Goal: Task Accomplishment & Management: Manage account settings

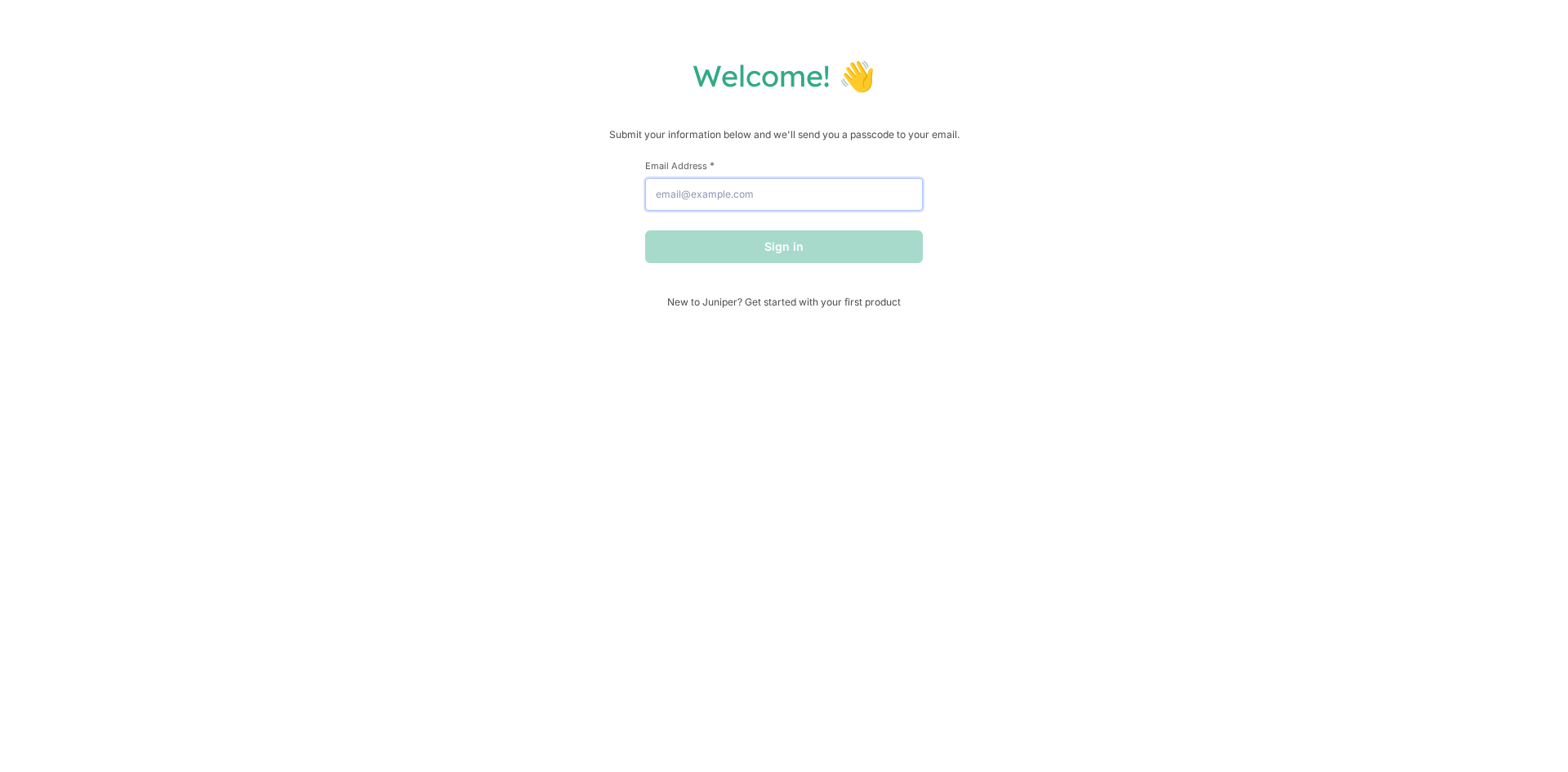
click at [828, 204] on input "Email Address *" at bounding box center [784, 194] width 278 height 33
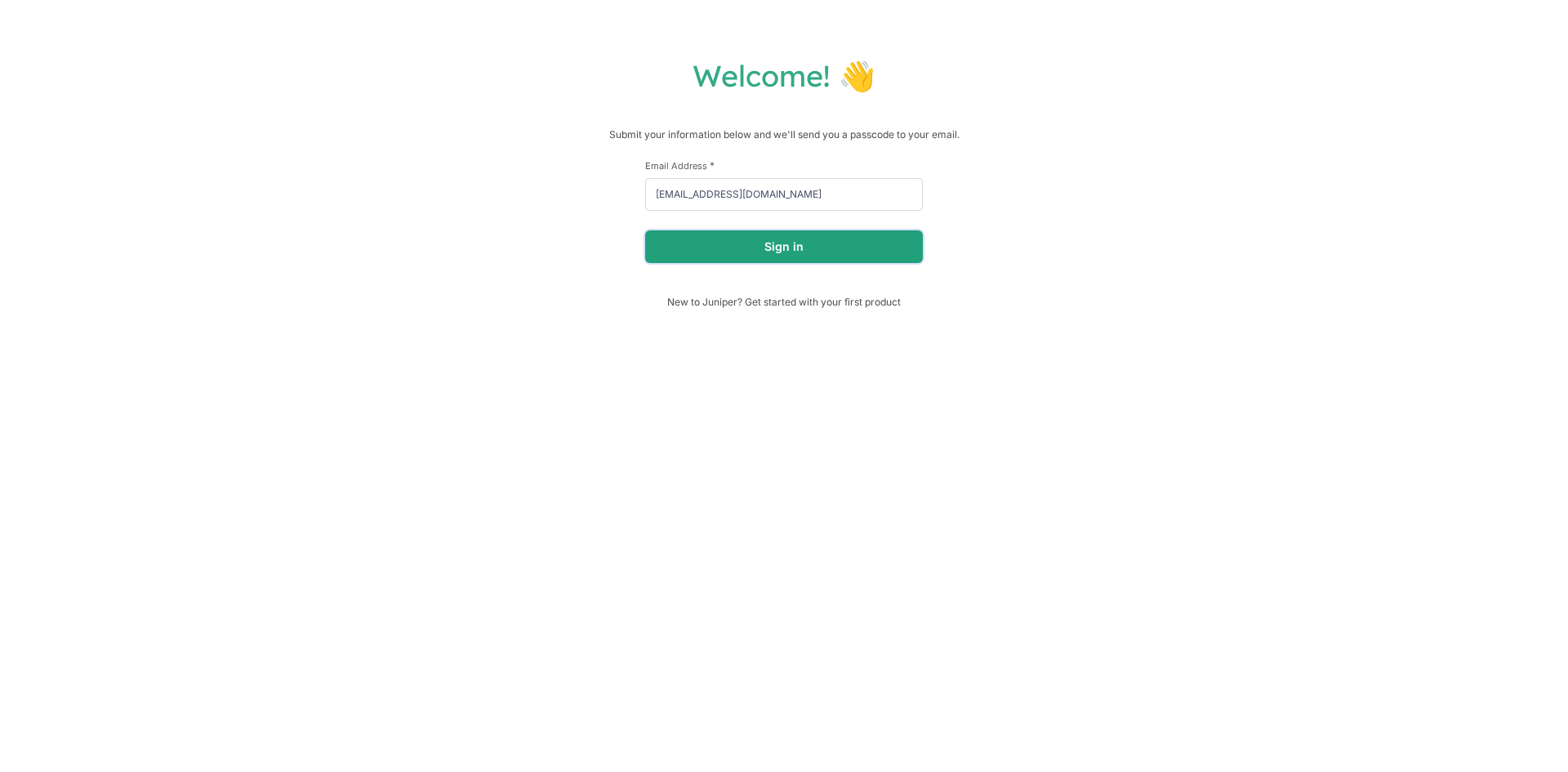
click at [825, 240] on button "Sign in" at bounding box center [784, 247] width 278 height 33
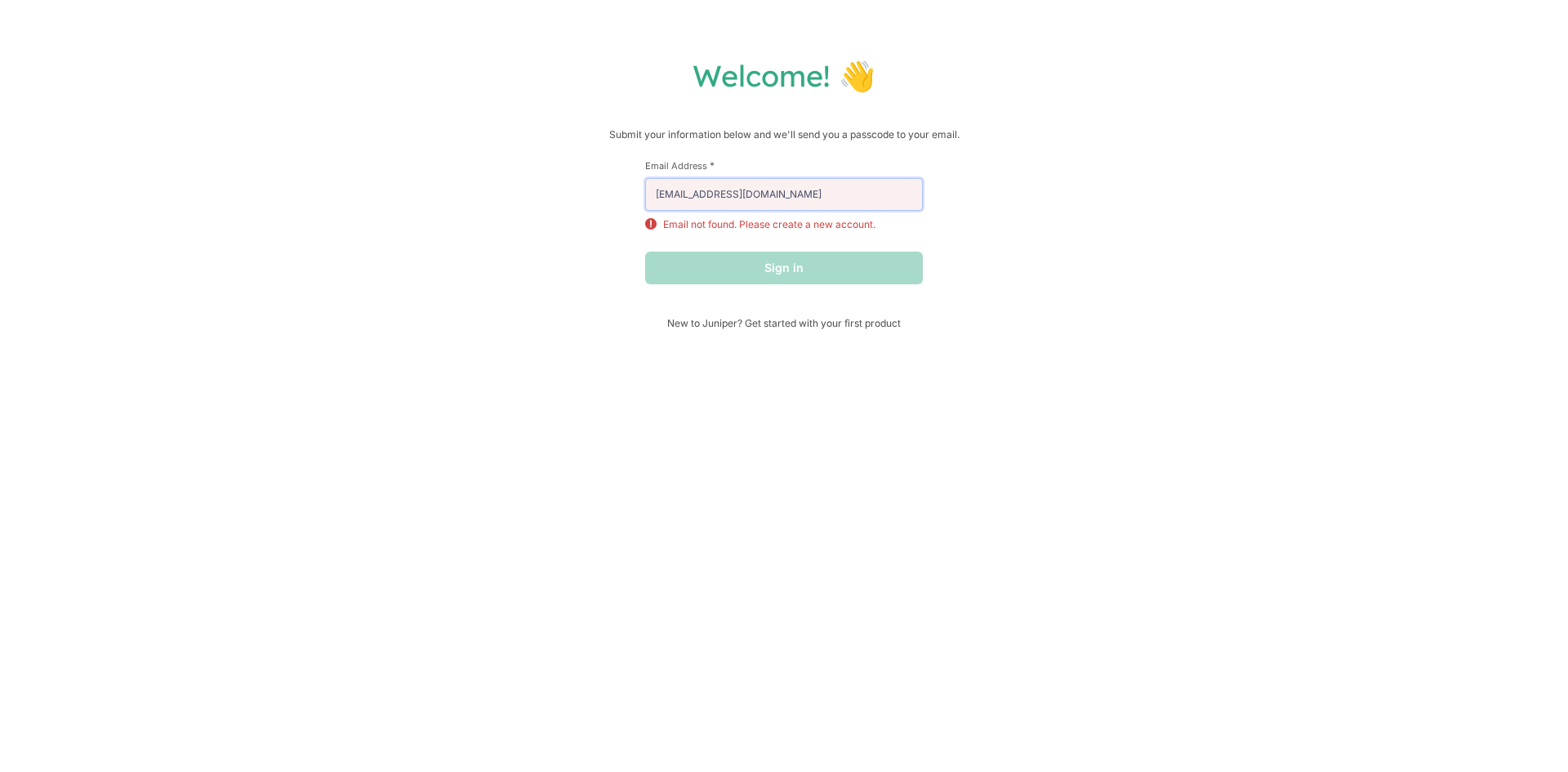
click at [787, 196] on input "[EMAIL_ADDRESS][DOMAIN_NAME]" at bounding box center [784, 194] width 278 height 33
click at [697, 197] on input "[EMAIL_ADDRESS][DOMAIN_NAME]" at bounding box center [784, 194] width 278 height 33
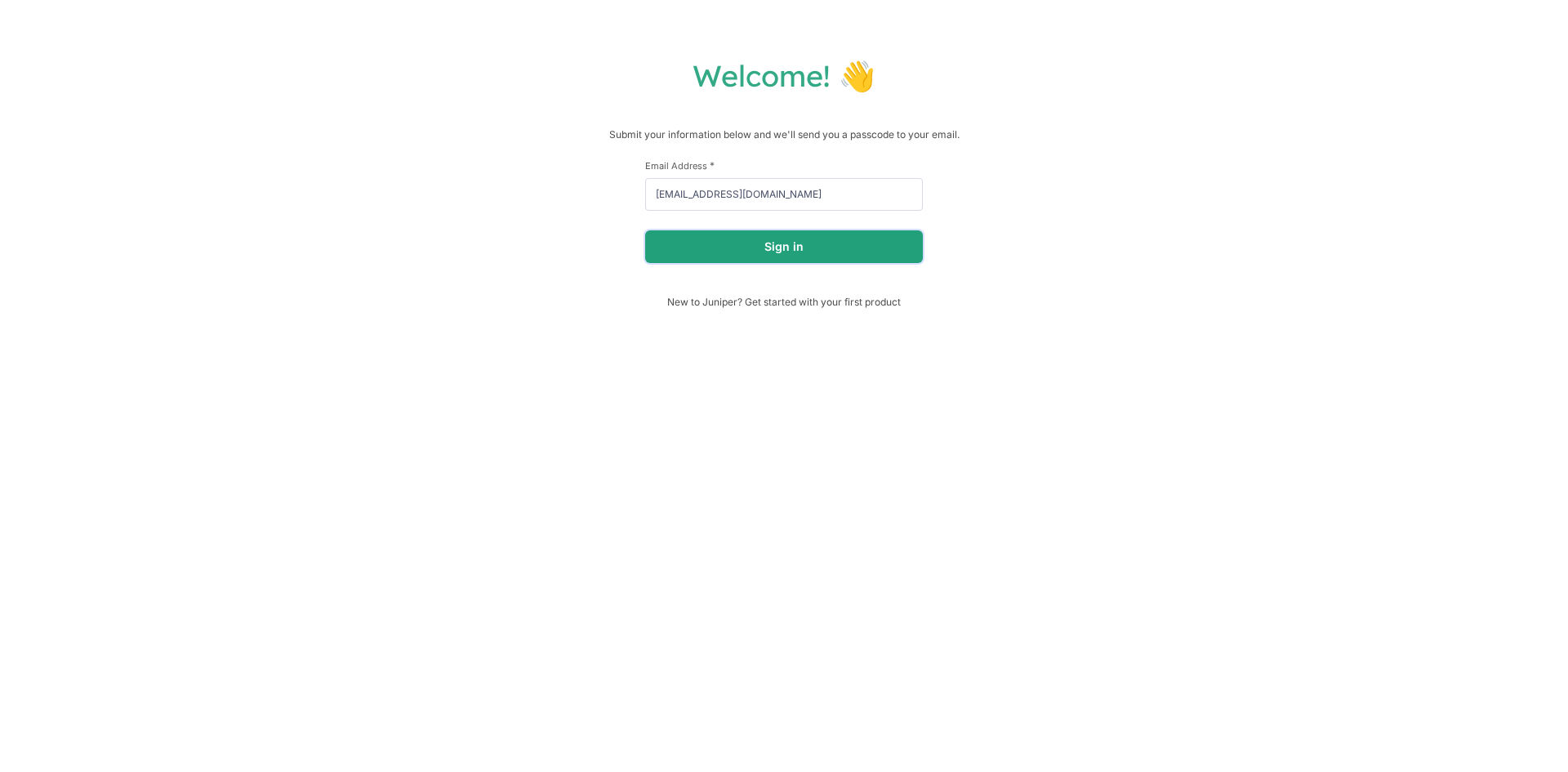
click at [770, 247] on button "Sign in" at bounding box center [784, 247] width 278 height 33
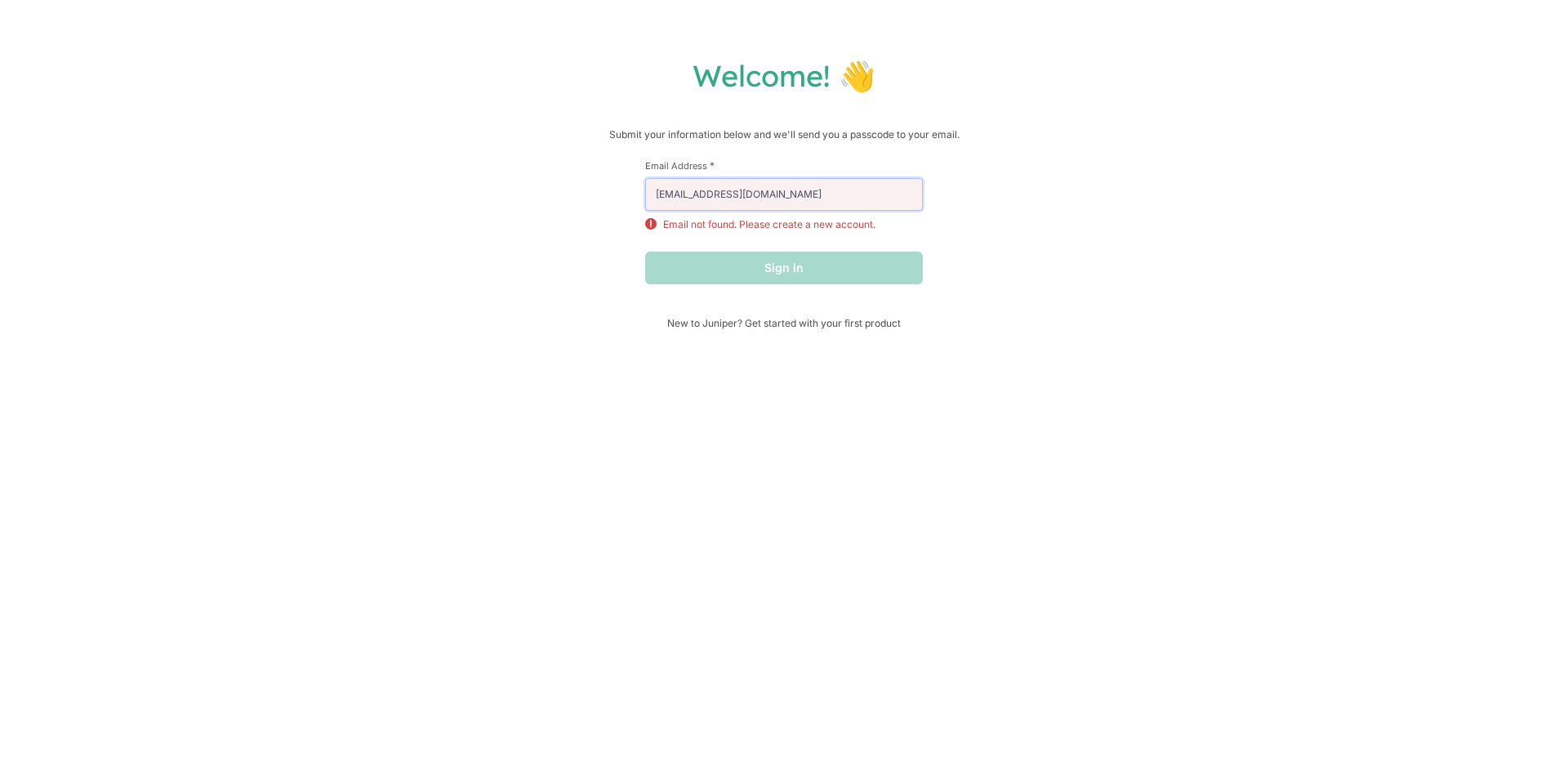
click at [699, 193] on input "[EMAIL_ADDRESS][DOMAIN_NAME]" at bounding box center [784, 194] width 278 height 33
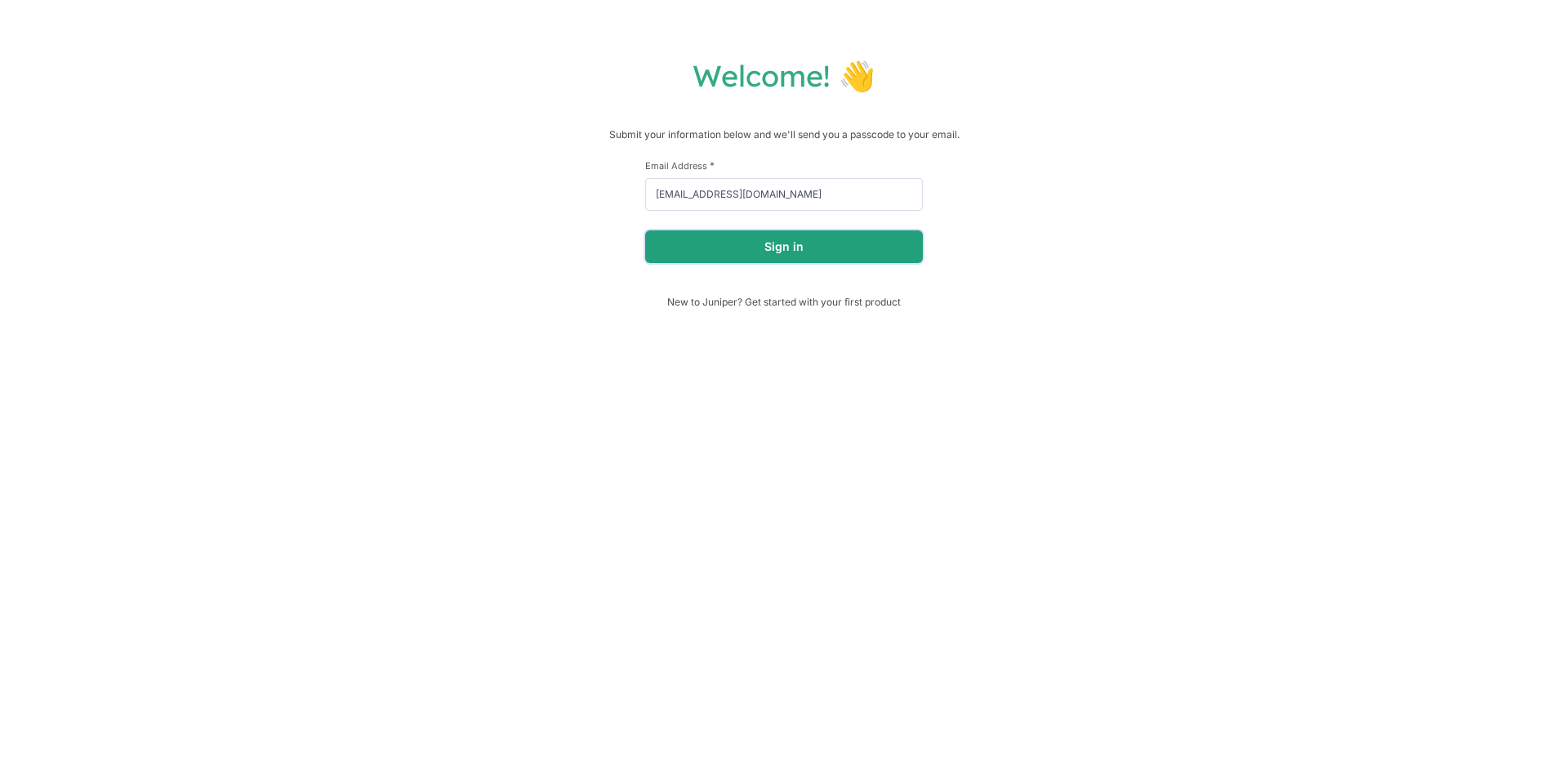
click at [787, 244] on button "Sign in" at bounding box center [784, 247] width 278 height 33
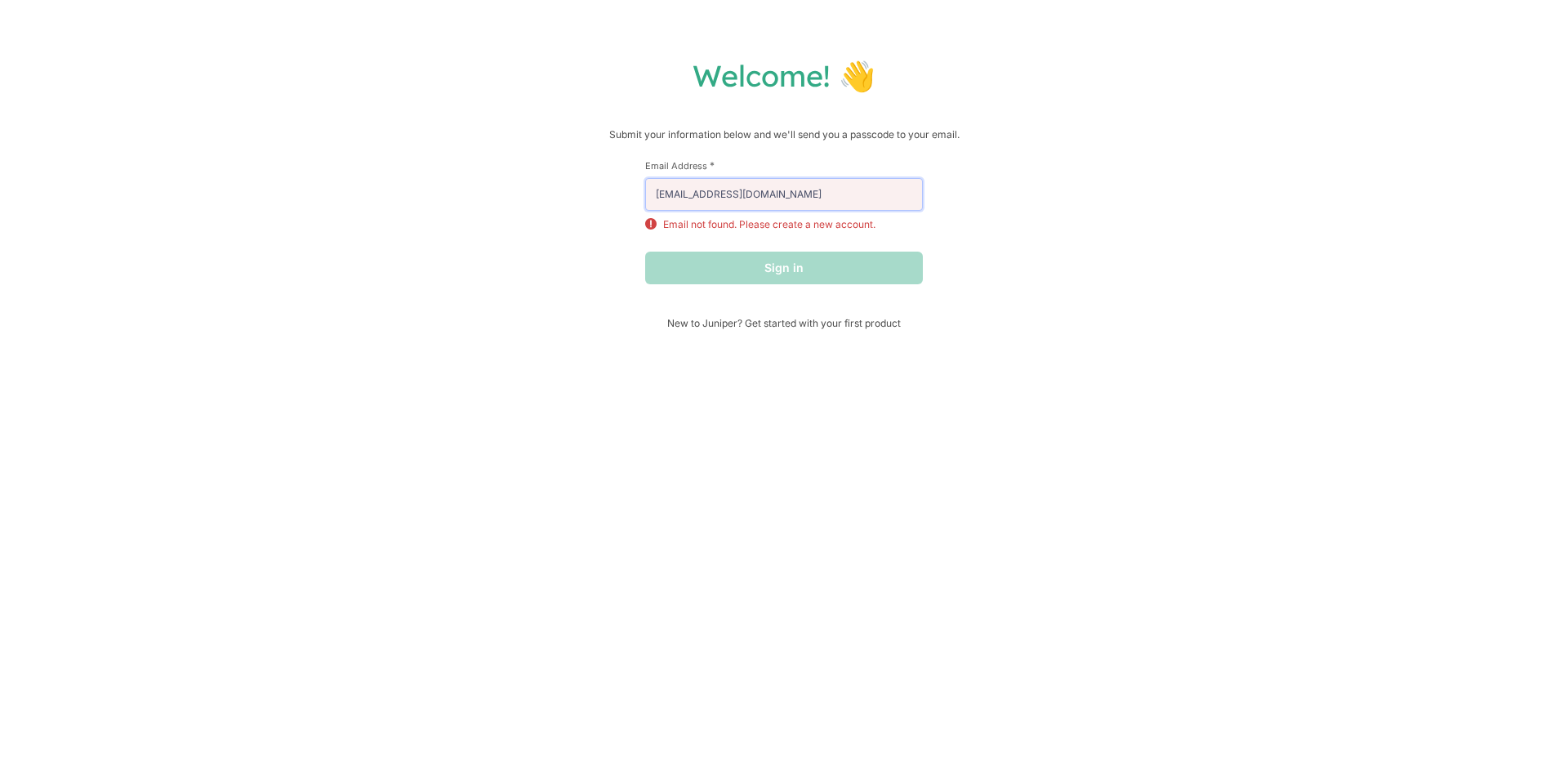
click at [795, 195] on input "[EMAIL_ADDRESS][DOMAIN_NAME]" at bounding box center [784, 194] width 278 height 33
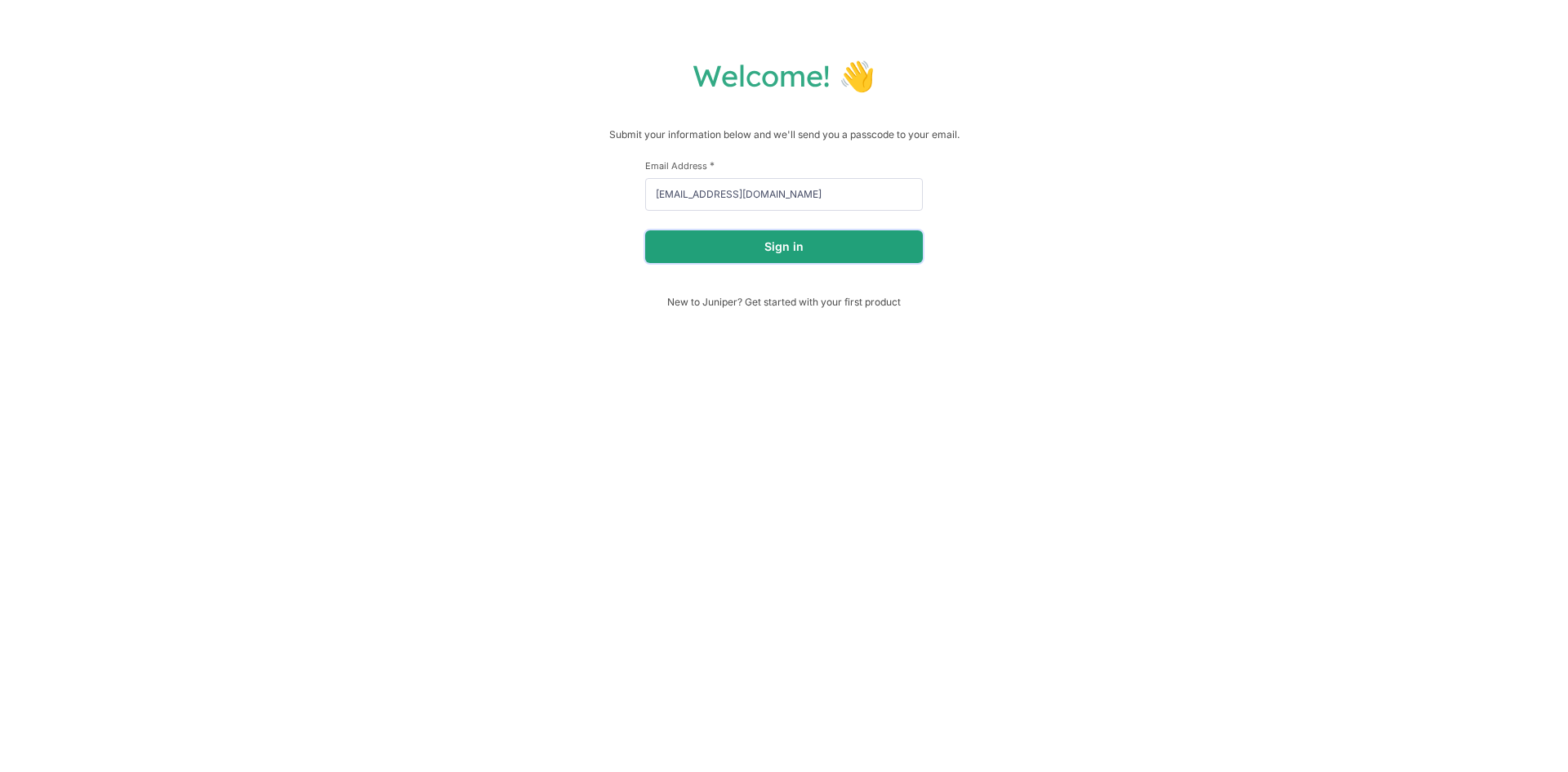
click at [780, 247] on button "Sign in" at bounding box center [784, 247] width 278 height 33
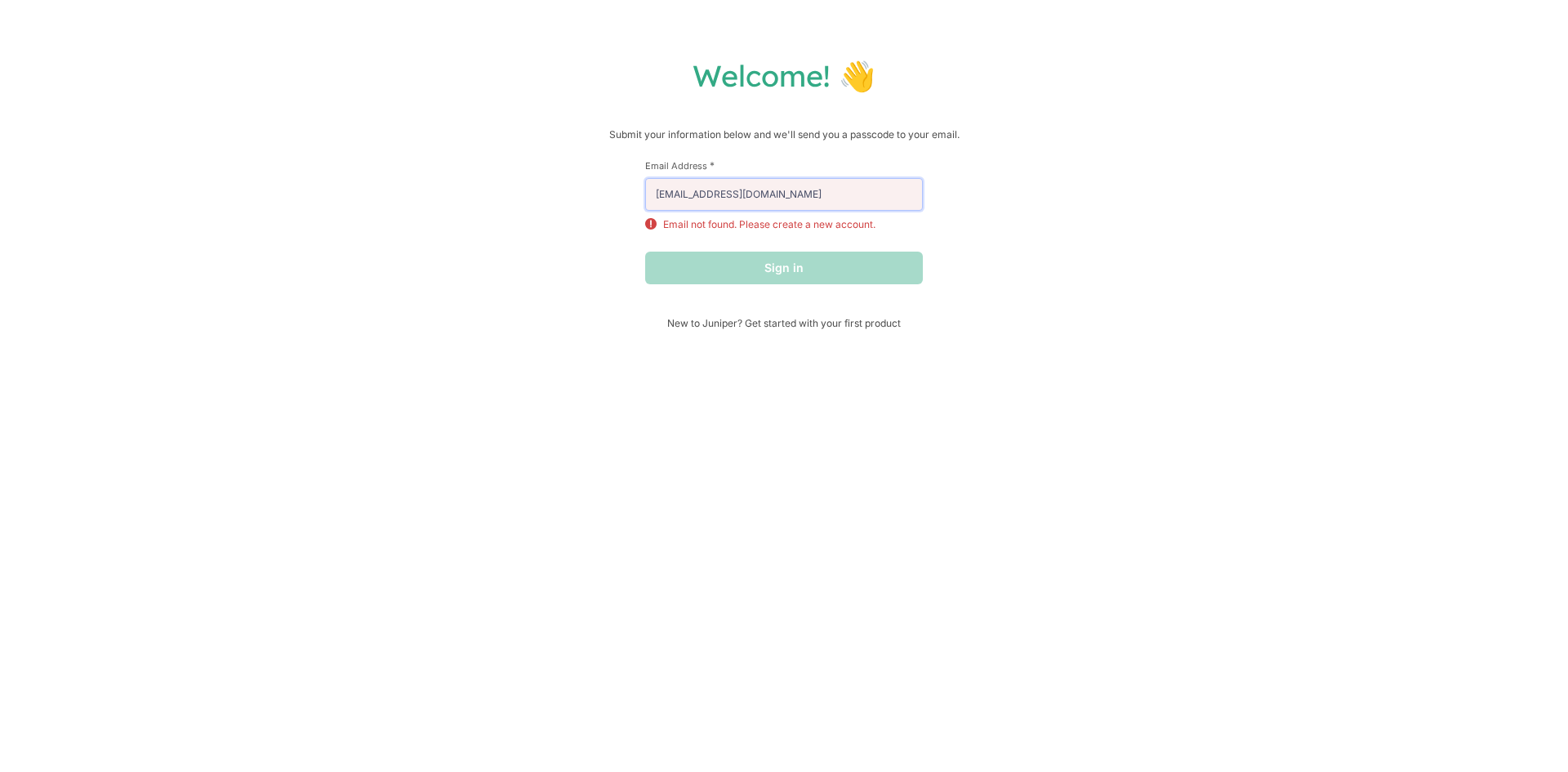
click at [788, 200] on input "[EMAIL_ADDRESS][DOMAIN_NAME]" at bounding box center [784, 194] width 278 height 33
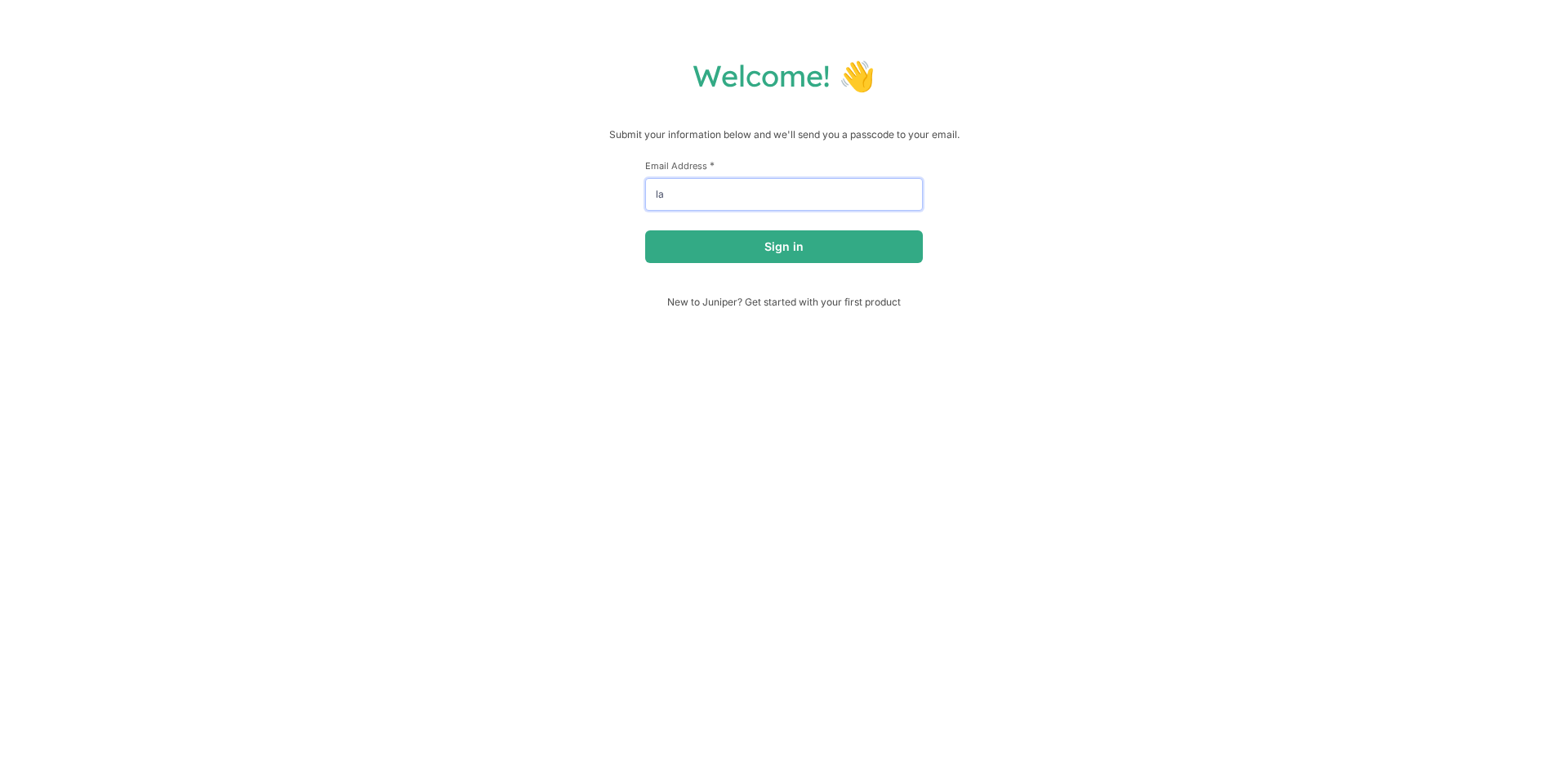
type input "l"
type input "[EMAIL_ADDRESS][DOMAIN_NAME]"
click at [837, 242] on button "Sign in" at bounding box center [784, 247] width 278 height 33
